Goal: Navigation & Orientation: Find specific page/section

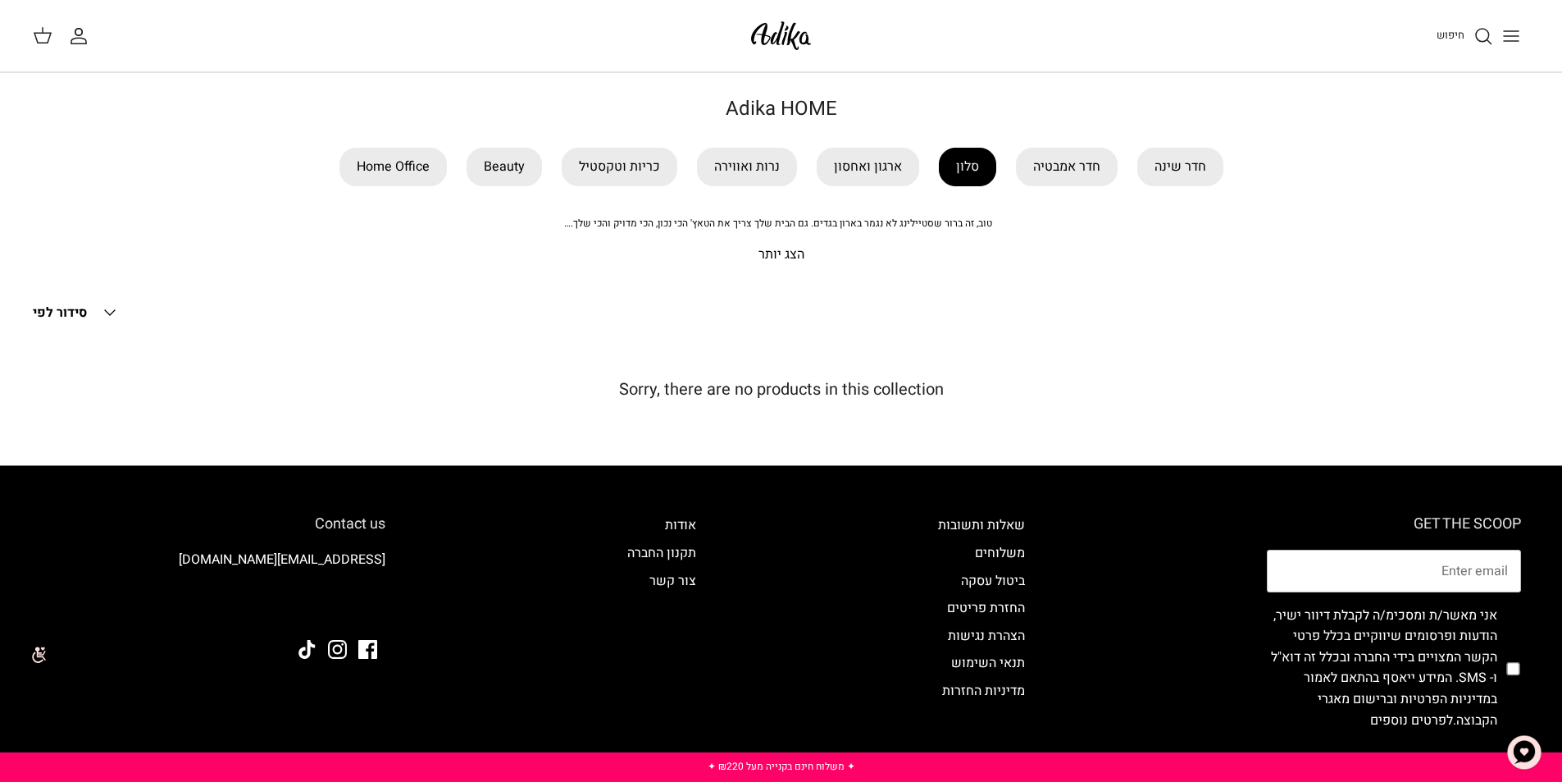
click at [951, 170] on link "סלון" at bounding box center [967, 167] width 57 height 39
